Goal: Check status: Check status

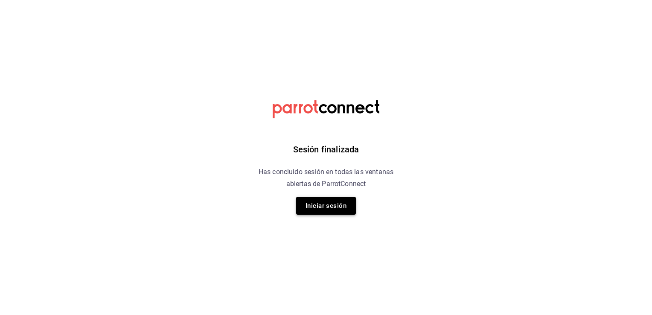
click at [334, 203] on button "Iniciar sesión" at bounding box center [326, 206] width 60 height 18
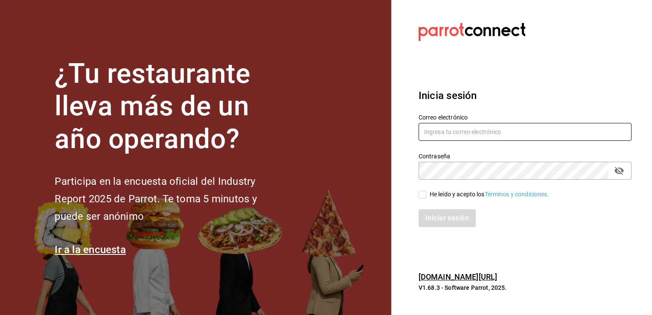
type input "[EMAIL_ADDRESS][PERSON_NAME][DOMAIN_NAME]"
click at [423, 192] on input "He leído y acepto los Términos y condiciones." at bounding box center [423, 195] width 8 height 8
checkbox input "true"
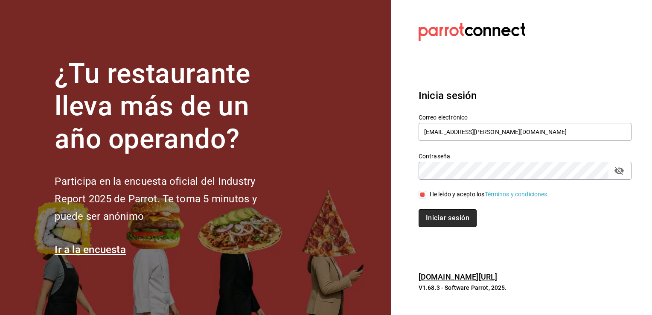
click at [442, 223] on button "Iniciar sesión" at bounding box center [448, 218] width 58 height 18
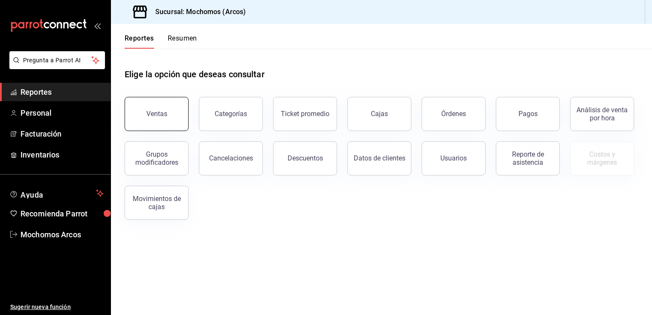
click at [161, 115] on div "Ventas" at bounding box center [156, 114] width 21 height 8
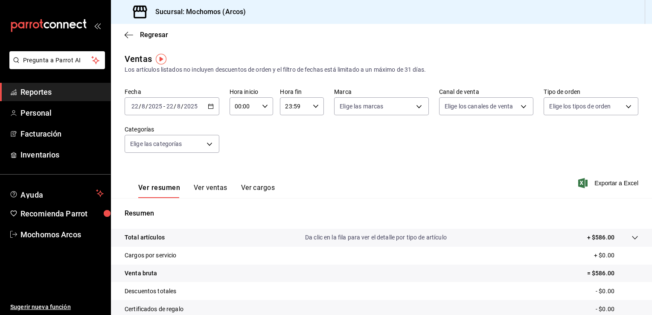
click at [210, 104] on icon "button" at bounding box center [211, 106] width 6 height 6
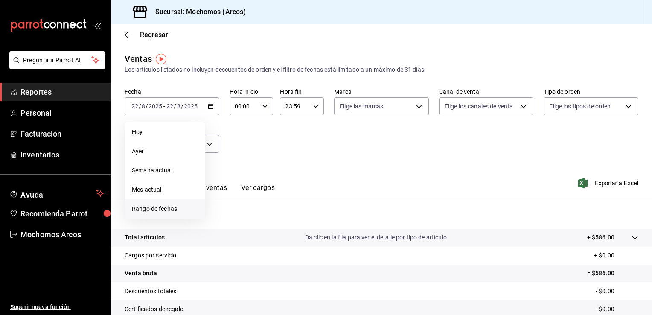
click at [147, 211] on span "Rango de fechas" at bounding box center [165, 208] width 66 height 9
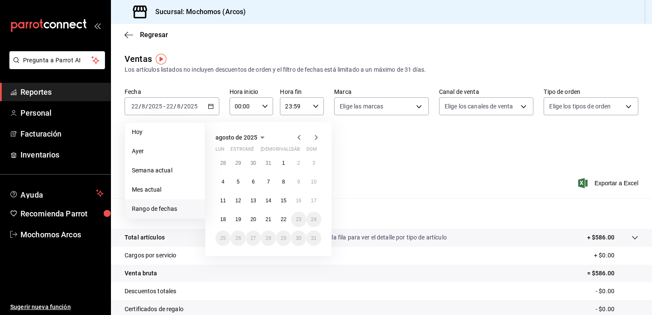
click at [220, 48] on main "Regresar Ventas Los artículos listados no incluyen descuentos de orden y el fil…" at bounding box center [381, 216] width 541 height 385
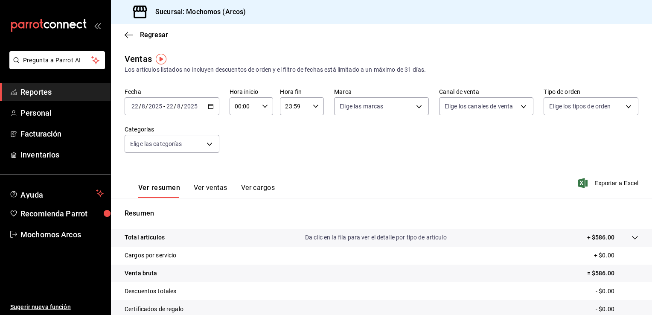
click at [209, 106] on icon "button" at bounding box center [211, 106] width 6 height 6
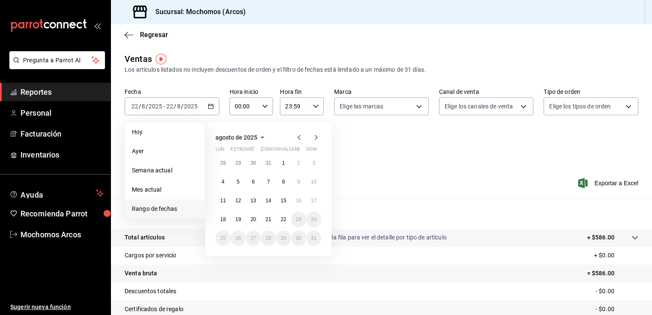
click at [379, 192] on div "Ver resumen Ver ventas Ver cargos Exportar a Excel" at bounding box center [381, 180] width 541 height 35
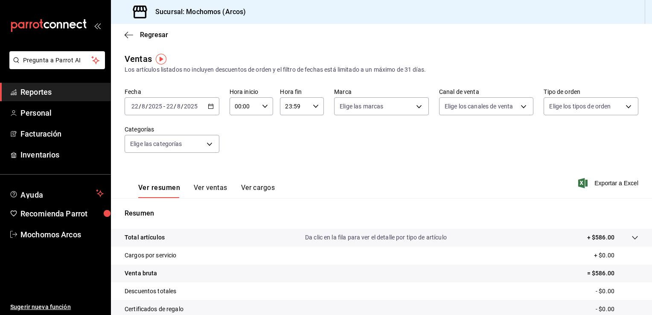
click at [266, 107] on div "00:00 Hora inicio" at bounding box center [252, 106] width 44 height 18
click at [236, 170] on span "02" at bounding box center [239, 169] width 8 height 7
type input "02:00"
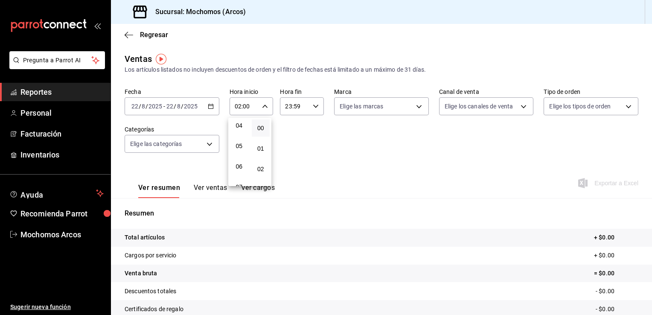
scroll to position [85, 0]
click at [239, 144] on span "05" at bounding box center [239, 145] width 8 height 7
type input "05:00"
click at [309, 101] on div at bounding box center [326, 157] width 652 height 315
click at [309, 101] on div "23:59 Hora fin" at bounding box center [302, 106] width 44 height 18
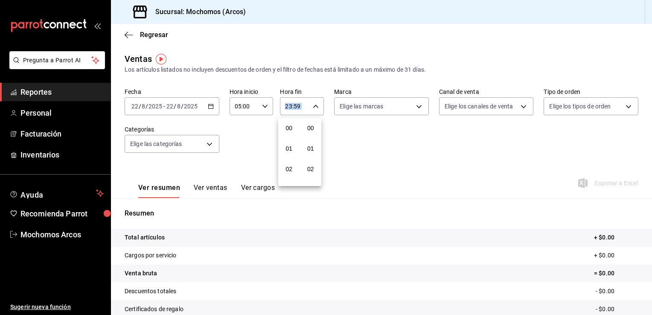
scroll to position [1181, 0]
drag, startPoint x: 309, startPoint y: 101, endPoint x: 288, endPoint y: 151, distance: 54.5
click at [288, 151] on button "22" at bounding box center [289, 155] width 18 height 17
type input "22:59"
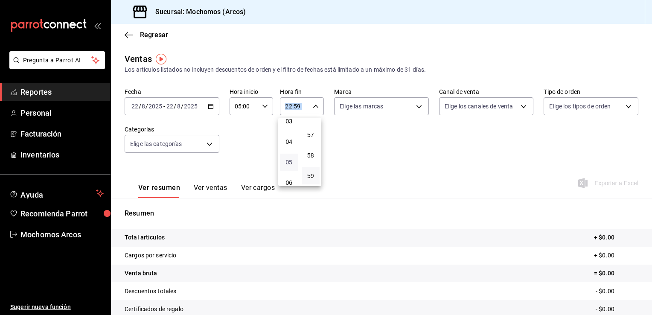
click at [286, 165] on span "05" at bounding box center [289, 162] width 8 height 7
click at [309, 133] on span "57" at bounding box center [311, 134] width 8 height 7
type input "05:57"
click at [311, 127] on span "00" at bounding box center [311, 128] width 8 height 7
type input "05:00"
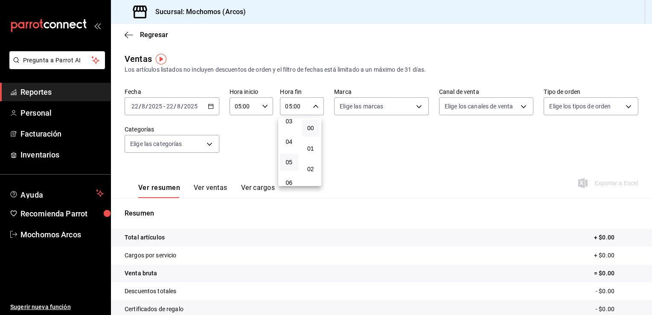
click at [354, 151] on div at bounding box center [326, 157] width 652 height 315
